Goal: Download file/media: Download file/media

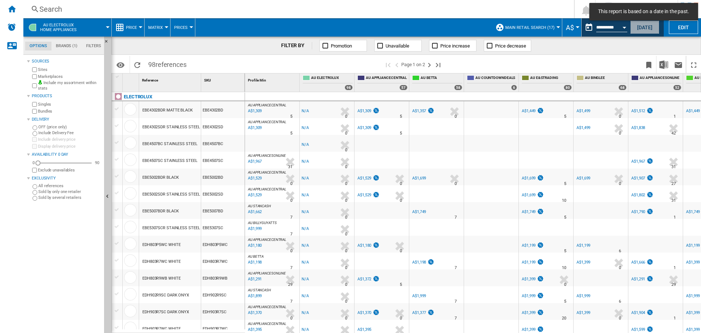
click at [642, 29] on button "Today" at bounding box center [644, 27] width 29 height 14
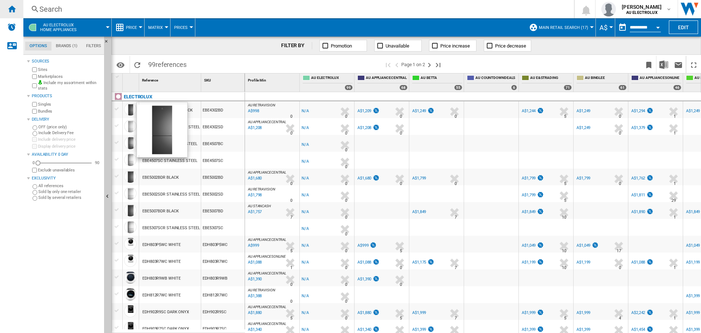
click at [9, 7] on ng-md-icon "Home" at bounding box center [11, 8] width 9 height 9
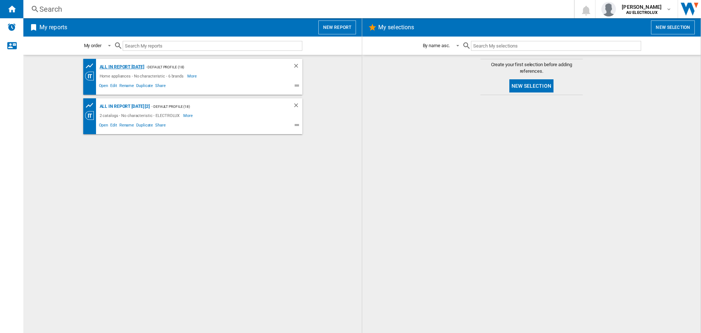
click at [126, 67] on div "All in report June 3" at bounding box center [121, 66] width 46 height 9
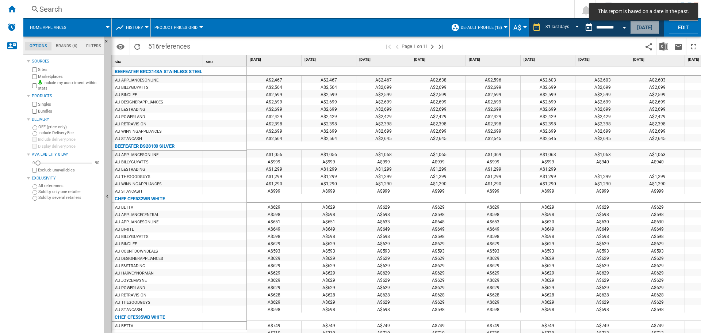
click at [643, 25] on button "Today" at bounding box center [644, 27] width 29 height 14
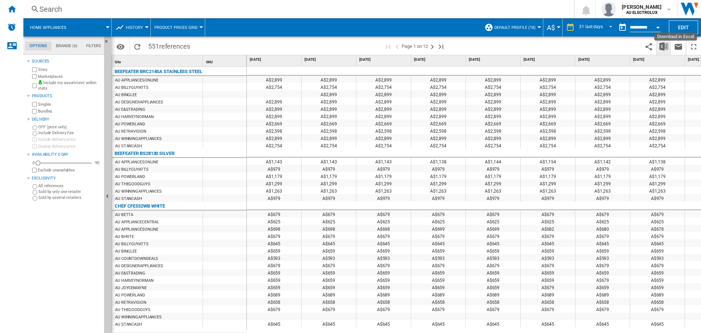
click at [662, 46] on img "Download in Excel" at bounding box center [664, 46] width 9 height 9
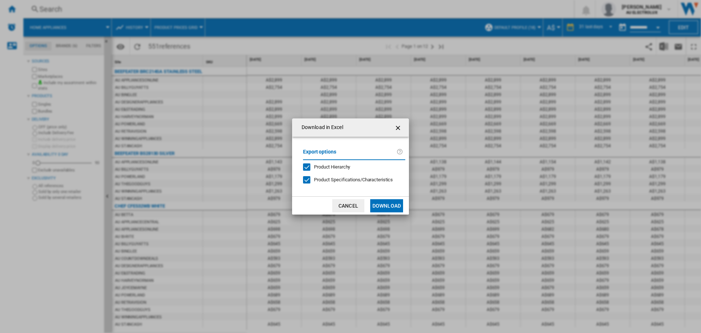
click at [310, 166] on div "Product Hierarchy" at bounding box center [306, 166] width 7 height 7
click at [303, 176] on div at bounding box center [306, 179] width 7 height 7
click at [385, 205] on button "Download" at bounding box center [386, 205] width 33 height 13
